Goal: Task Accomplishment & Management: Complete application form

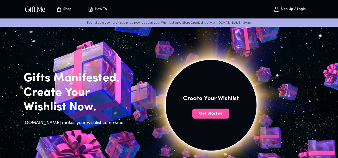
click at [213, 115] on span "Get Started" at bounding box center [210, 114] width 37 height 6
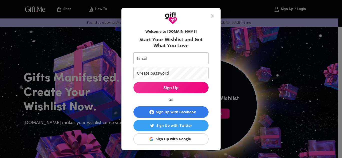
click at [169, 110] on div "Sign Up with Facebook" at bounding box center [176, 113] width 40 height 6
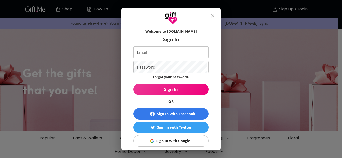
click at [179, 142] on div "Sign In with Google" at bounding box center [173, 141] width 34 height 6
click at [165, 56] on input "Email" at bounding box center [169, 53] width 73 height 12
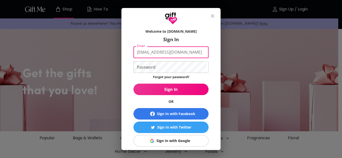
type input "tradioxyrahnicole@gmail.com"
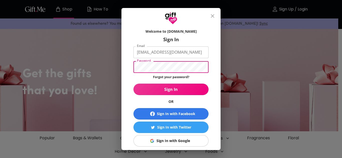
click at [133, 84] on button "Sign In" at bounding box center [170, 90] width 75 height 12
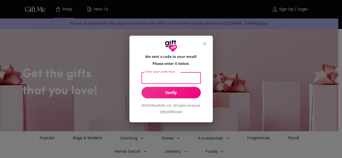
click at [178, 75] on input "Enter your code here" at bounding box center [169, 78] width 57 height 12
click at [179, 87] on button "Verify" at bounding box center [170, 93] width 59 height 12
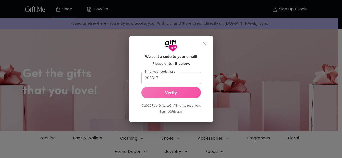
click at [178, 93] on span "Verify" at bounding box center [170, 93] width 59 height 6
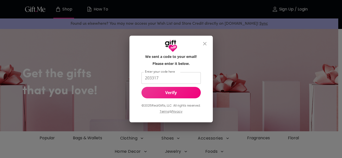
click at [168, 97] on button "Verify" at bounding box center [170, 93] width 59 height 12
click at [180, 90] on button "Verify" at bounding box center [170, 93] width 59 height 12
click at [180, 81] on input "203317" at bounding box center [169, 78] width 57 height 12
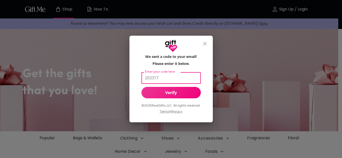
click at [178, 94] on span "Verify" at bounding box center [170, 93] width 59 height 6
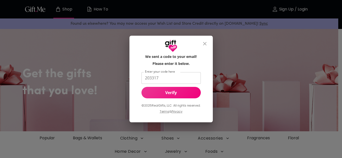
click at [164, 77] on input "203317" at bounding box center [169, 78] width 57 height 12
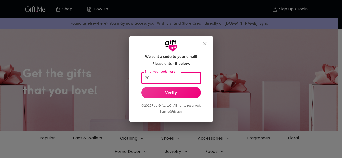
type input "2"
type input "203317"
click at [195, 89] on button "Verify" at bounding box center [170, 93] width 59 height 12
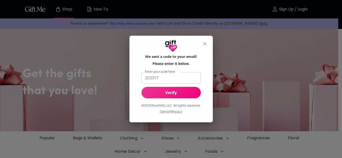
click at [195, 89] on button "Verify" at bounding box center [170, 93] width 59 height 12
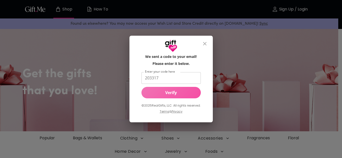
click at [195, 89] on button "Verify" at bounding box center [170, 93] width 59 height 12
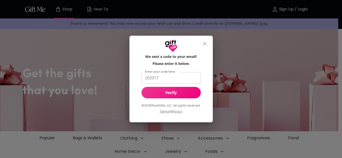
click at [204, 45] on icon "close" at bounding box center [205, 44] width 4 height 4
